Goal: Information Seeking & Learning: Learn about a topic

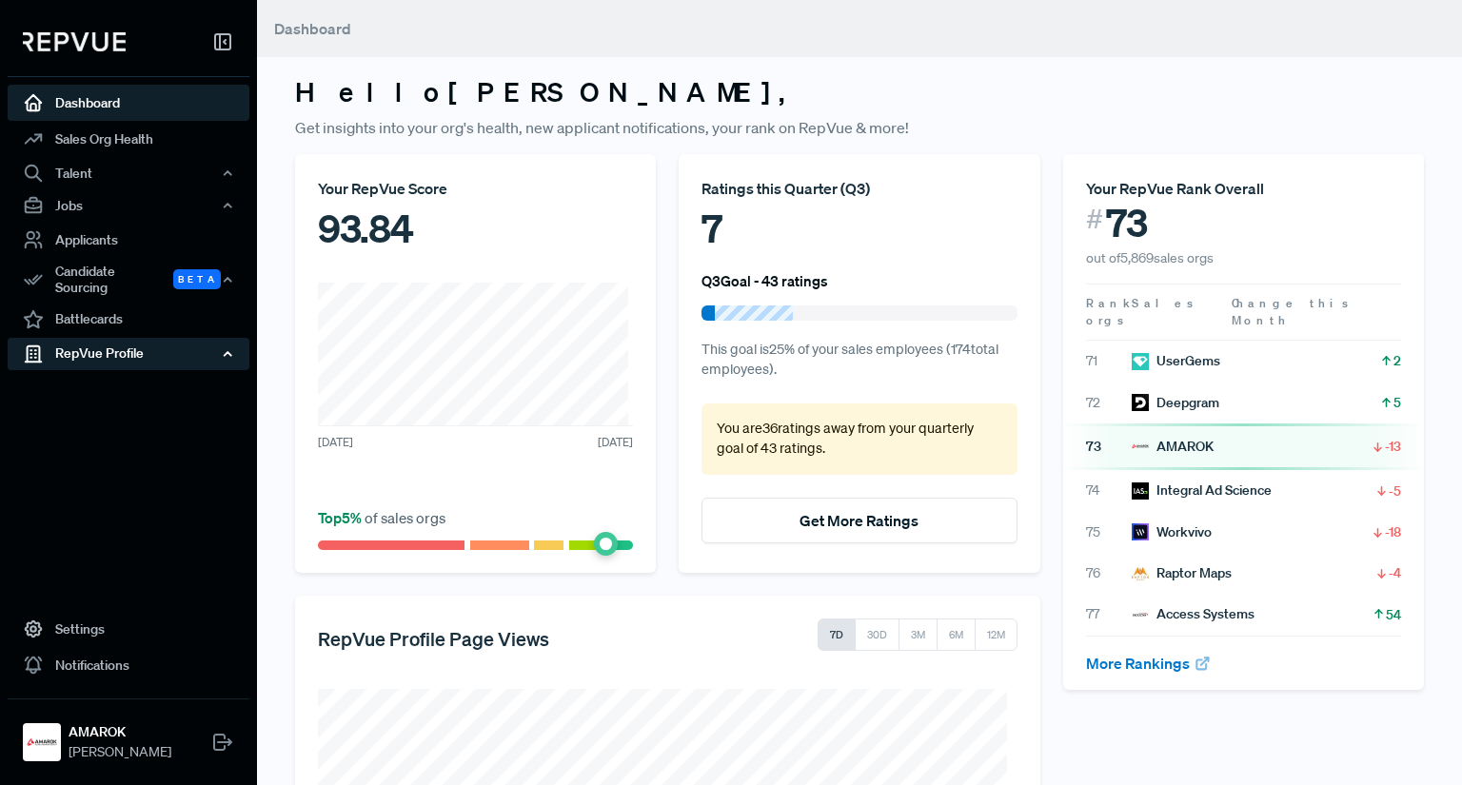
click at [108, 346] on div "RepVue Profile" at bounding box center [129, 354] width 242 height 32
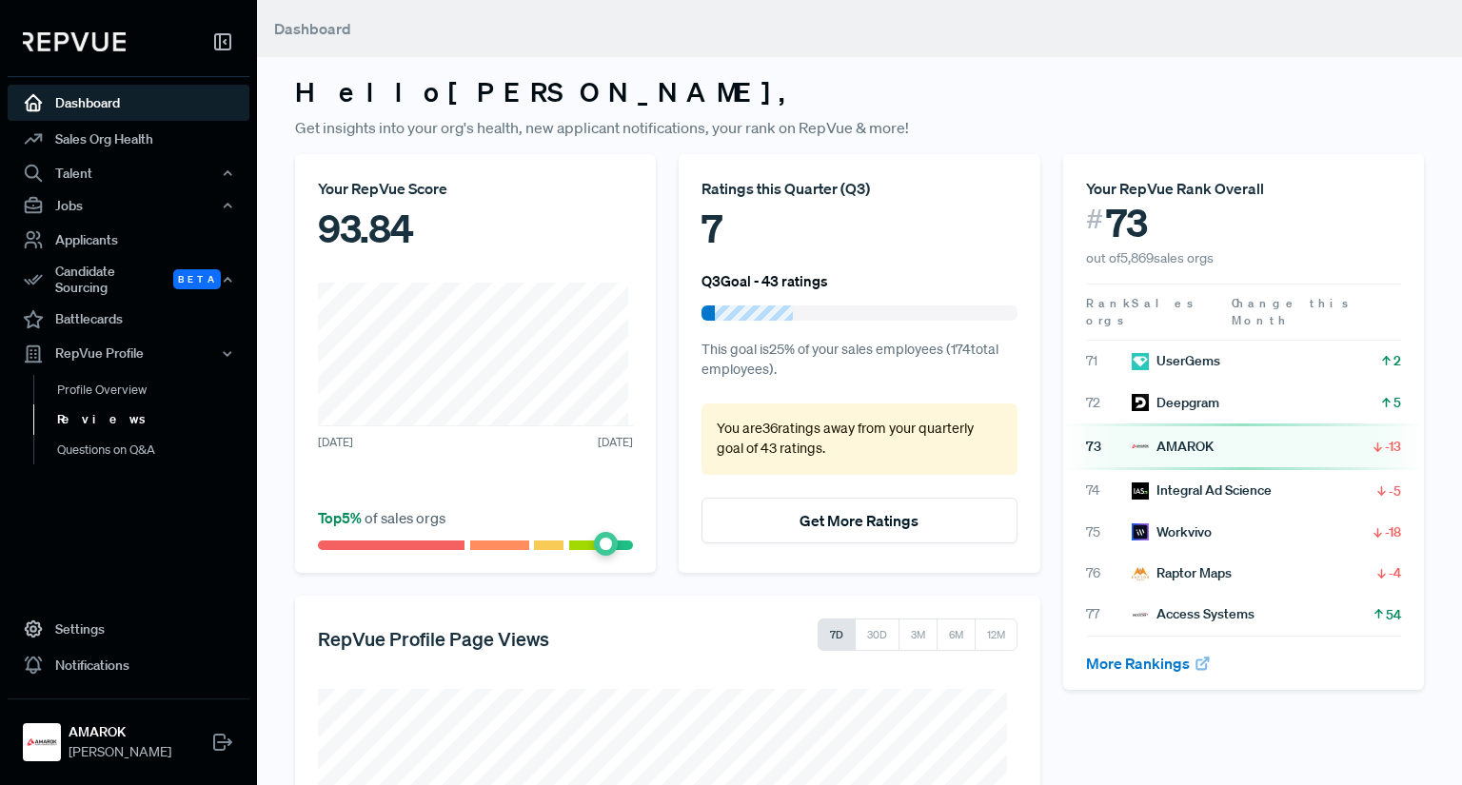
click at [84, 406] on link "Reviews" at bounding box center [154, 419] width 242 height 30
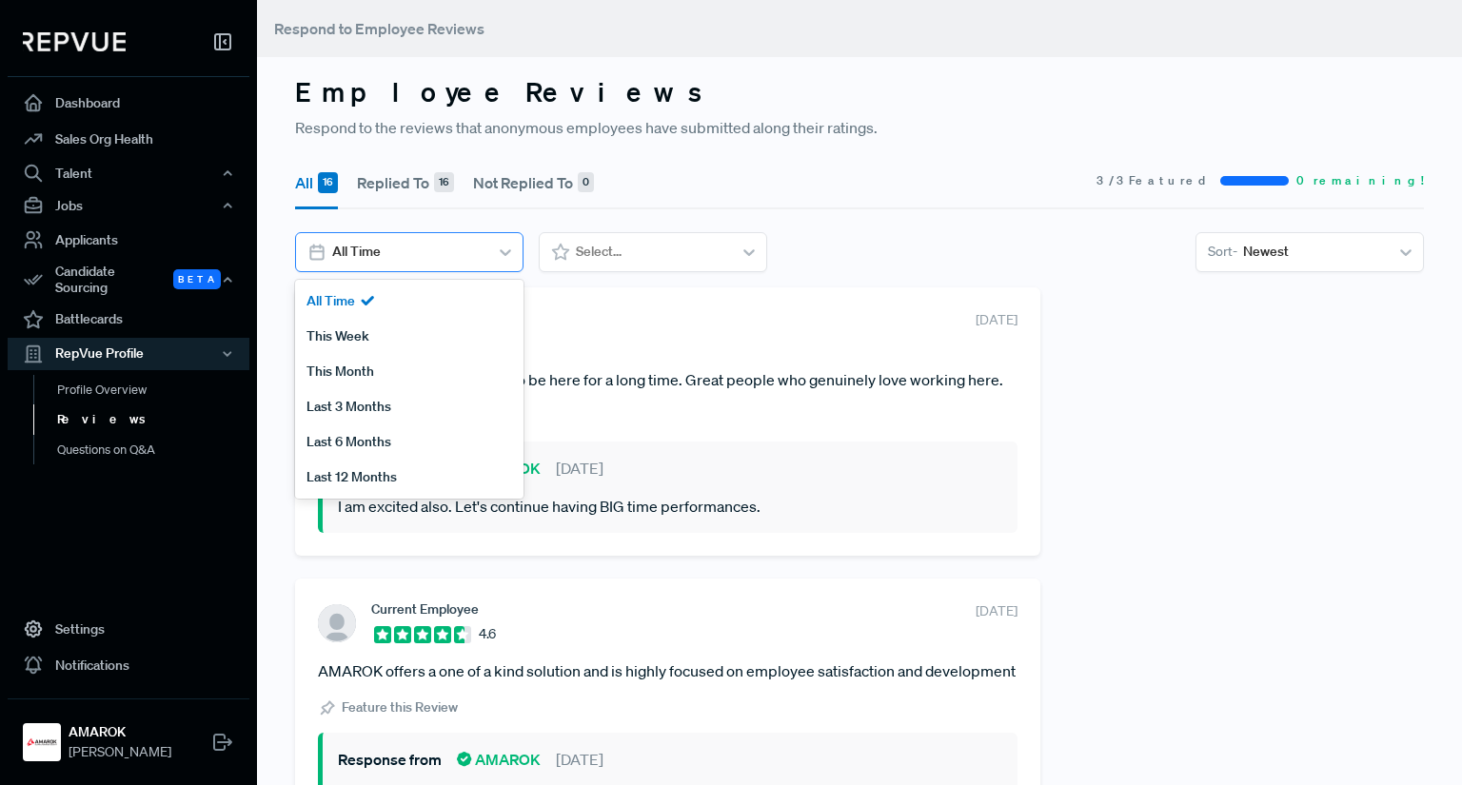
click at [508, 248] on icon at bounding box center [505, 252] width 19 height 19
click at [371, 444] on div "Last 6 Months" at bounding box center [409, 441] width 228 height 35
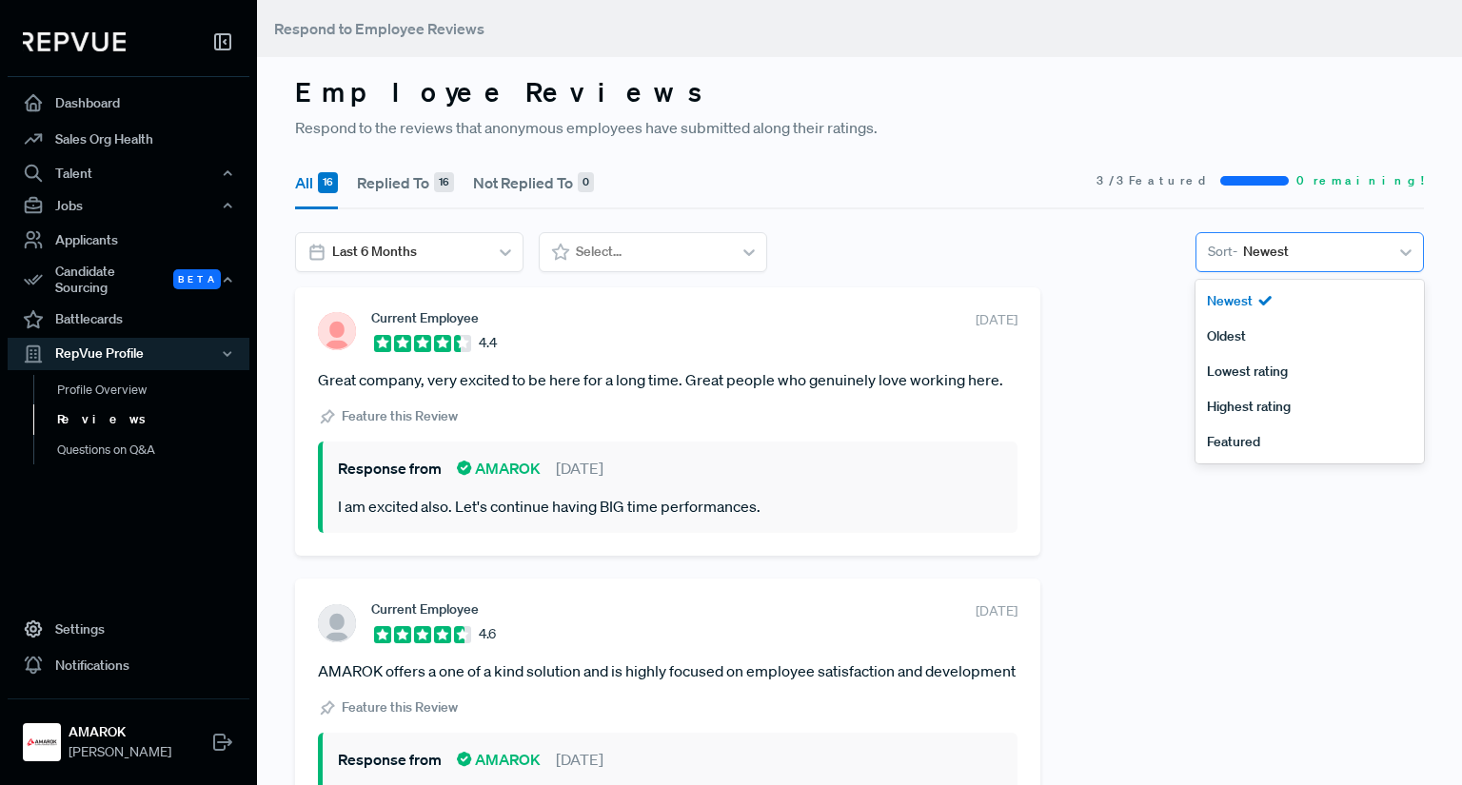
click at [1367, 250] on div at bounding box center [1313, 252] width 140 height 24
click at [94, 378] on link "Profile Overview" at bounding box center [154, 399] width 242 height 49
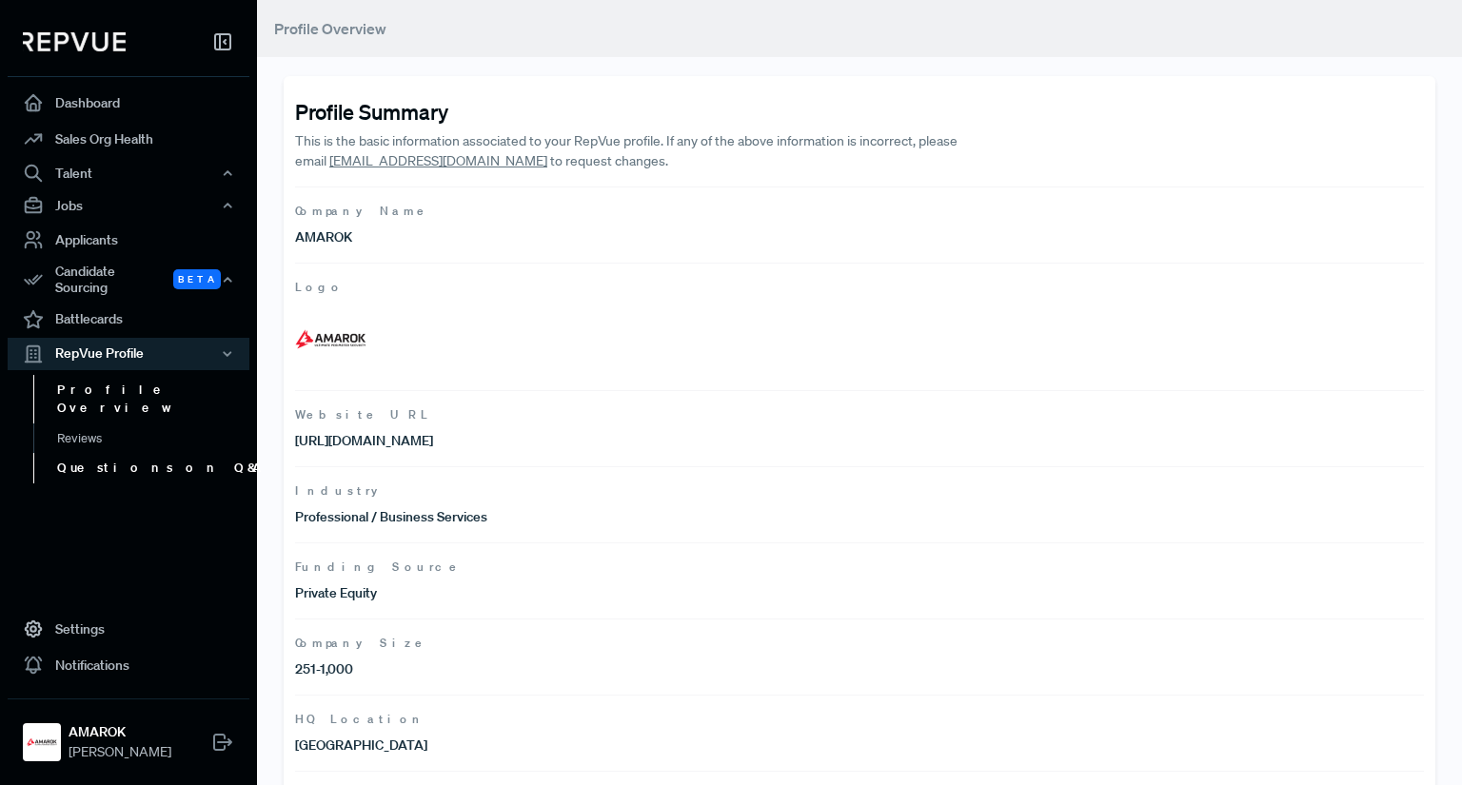
click at [82, 453] on link "Questions on Q&A" at bounding box center [154, 468] width 242 height 30
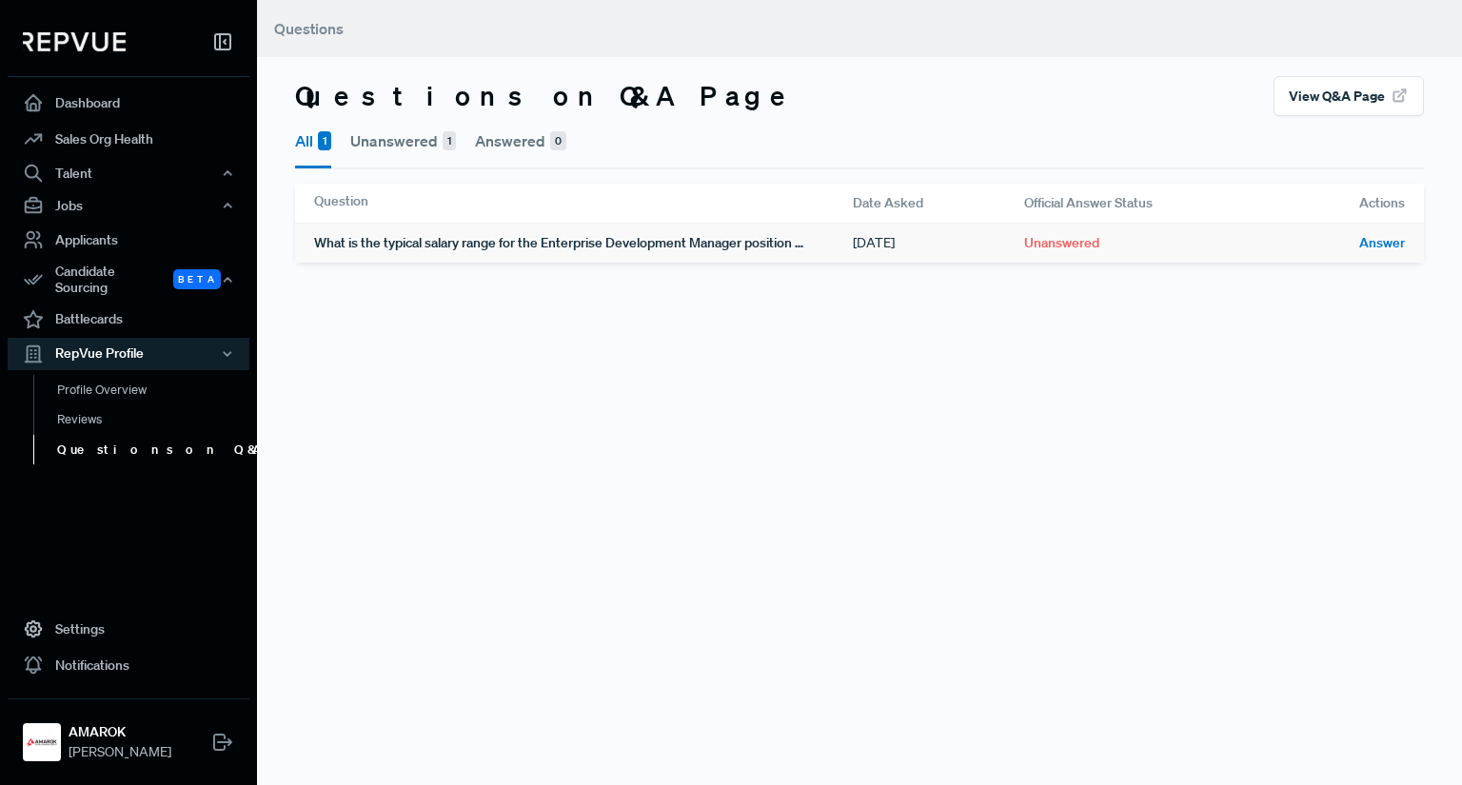
click at [577, 246] on div "What is the typical salary range for the Enterprise Development Manager positio…" at bounding box center [583, 243] width 539 height 39
click at [660, 241] on div "What is the typical salary range for the Enterprise Development Manager positio…" at bounding box center [583, 243] width 539 height 39
click at [124, 134] on link "Sales Org Health" at bounding box center [129, 139] width 242 height 36
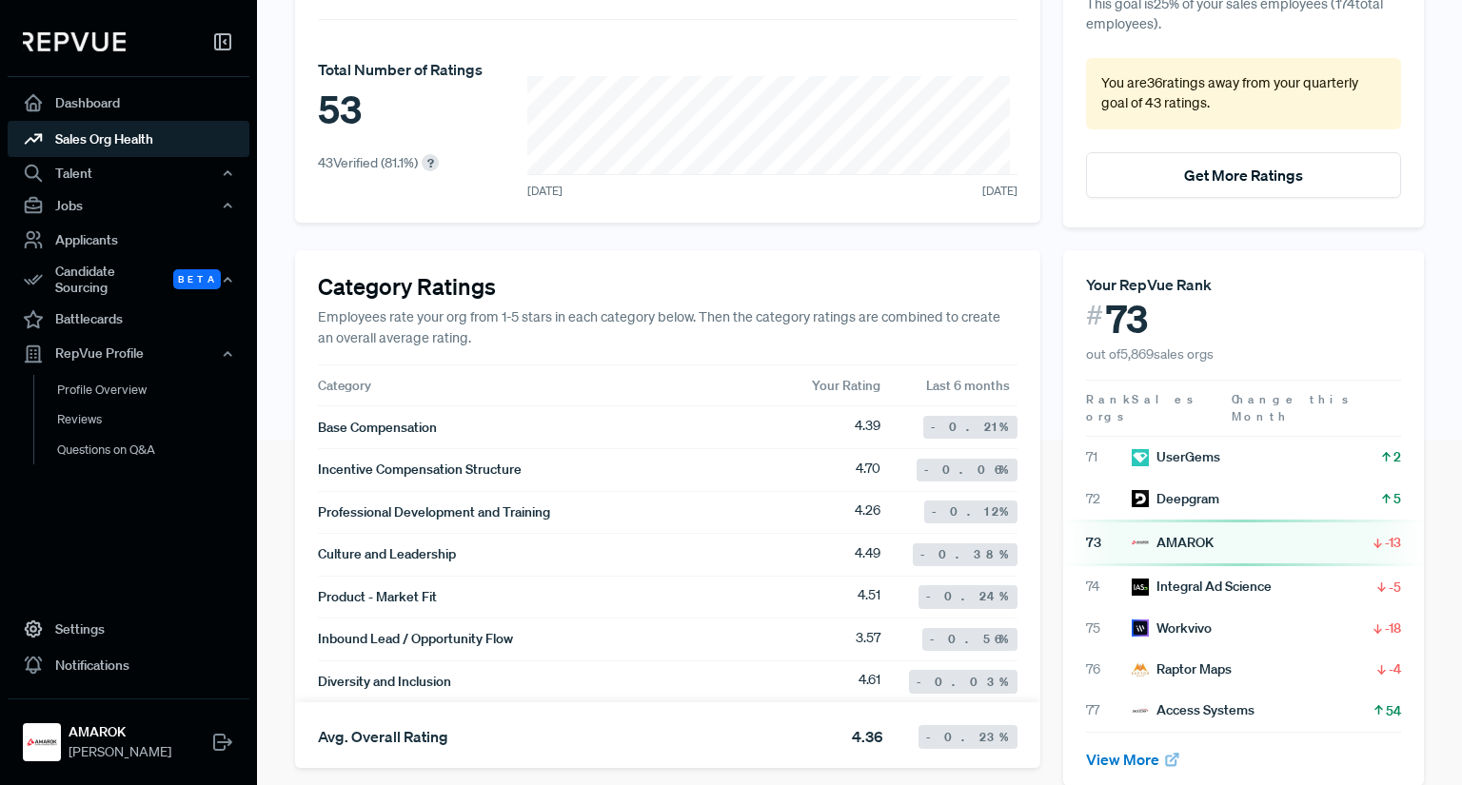
scroll to position [374, 0]
